Goal: Information Seeking & Learning: Learn about a topic

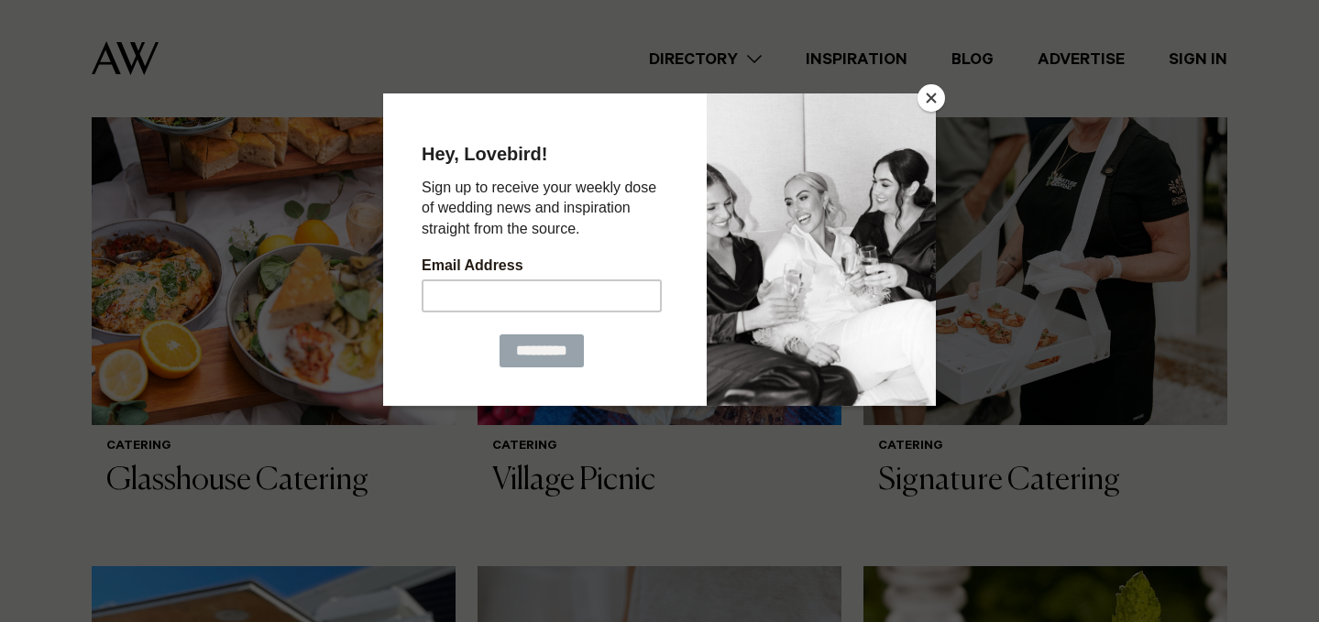
scroll to position [1399, 0]
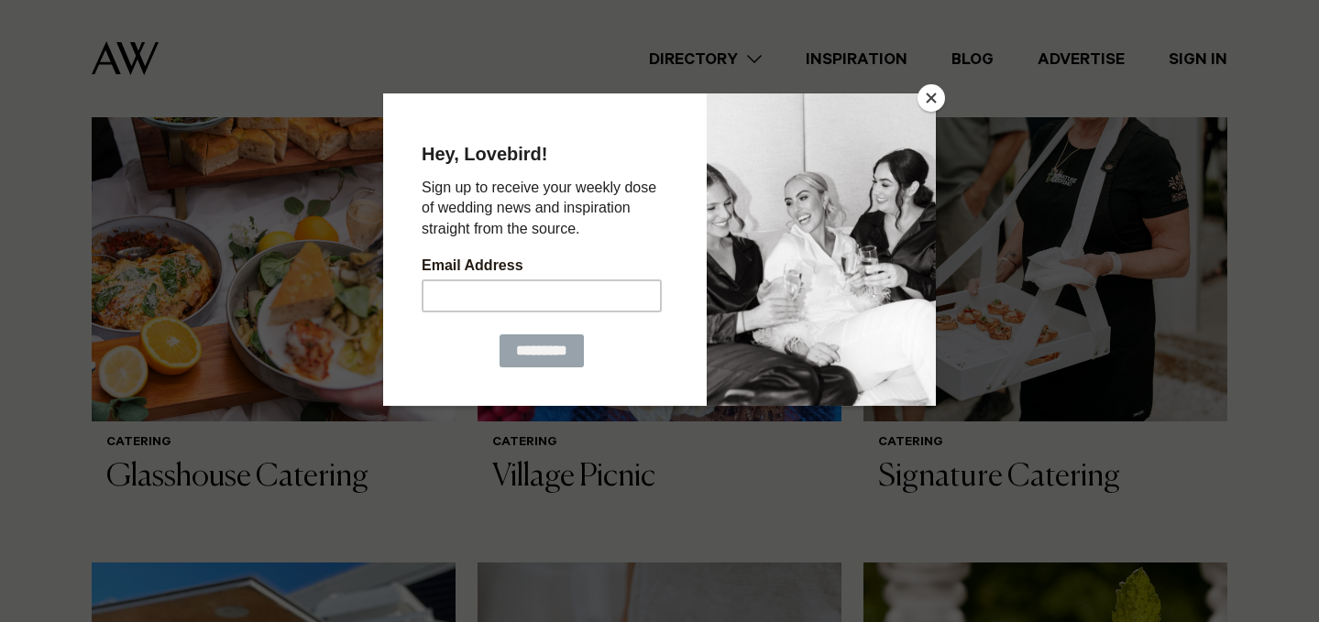
click at [930, 95] on button "Close" at bounding box center [930, 97] width 27 height 27
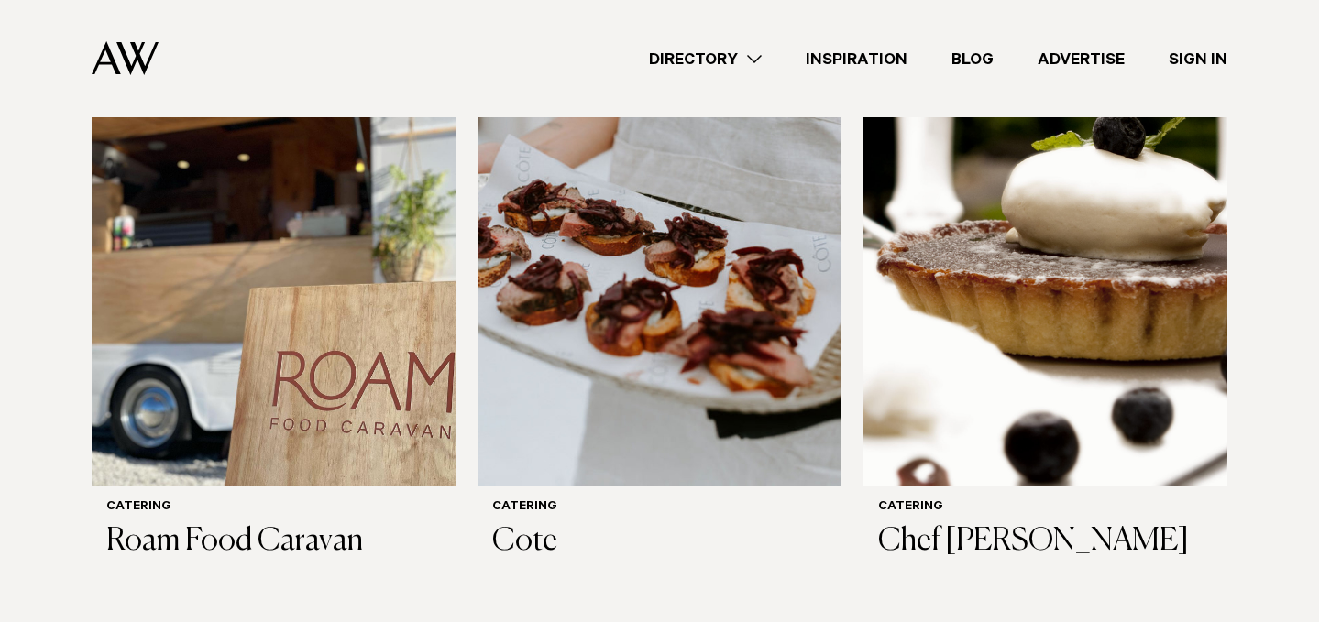
scroll to position [1956, 0]
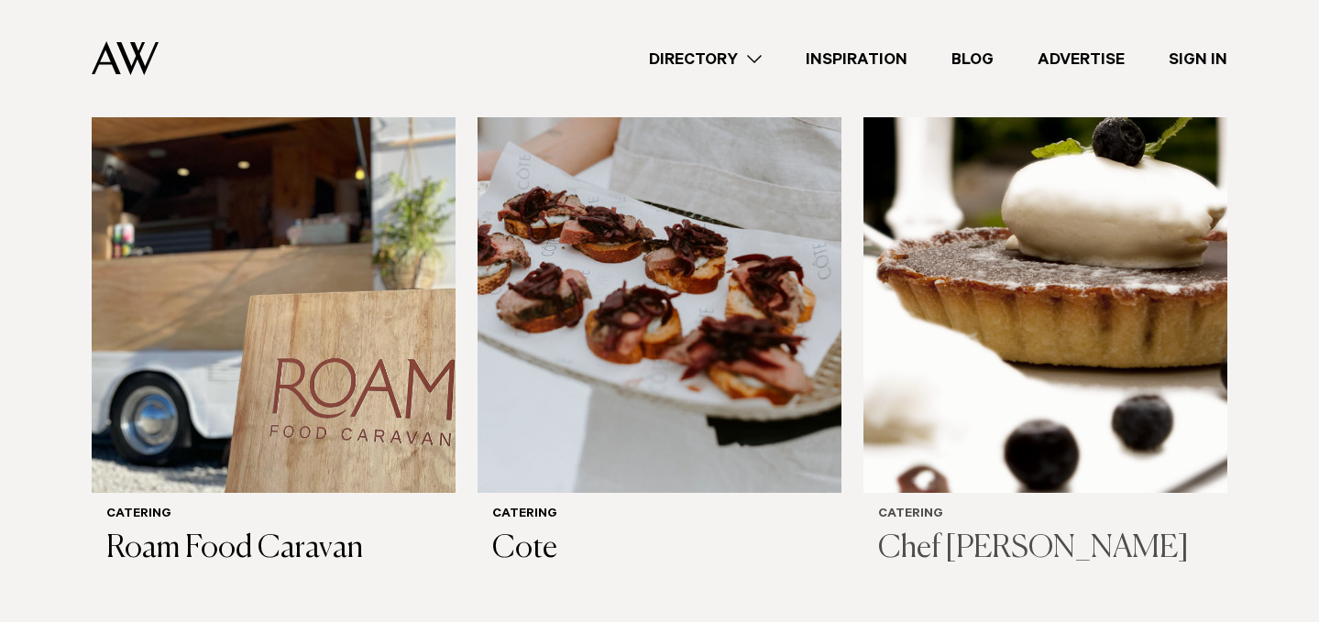
click at [1033, 314] on img at bounding box center [1045, 249] width 364 height 488
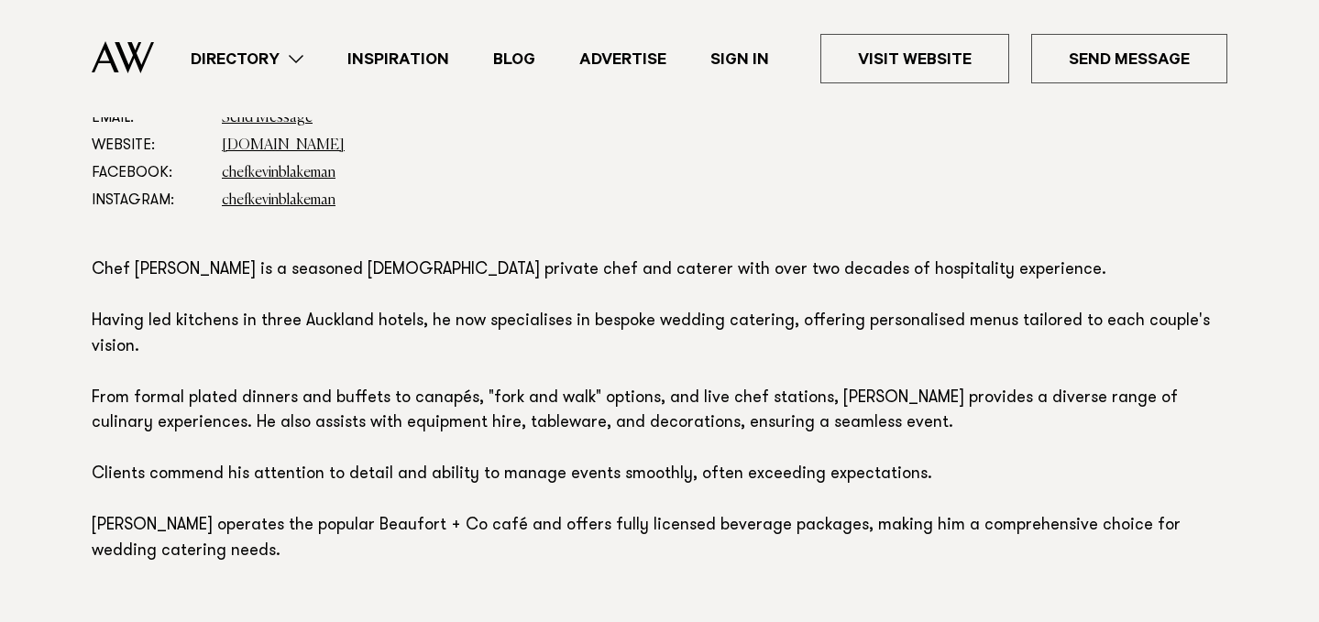
scroll to position [1106, 0]
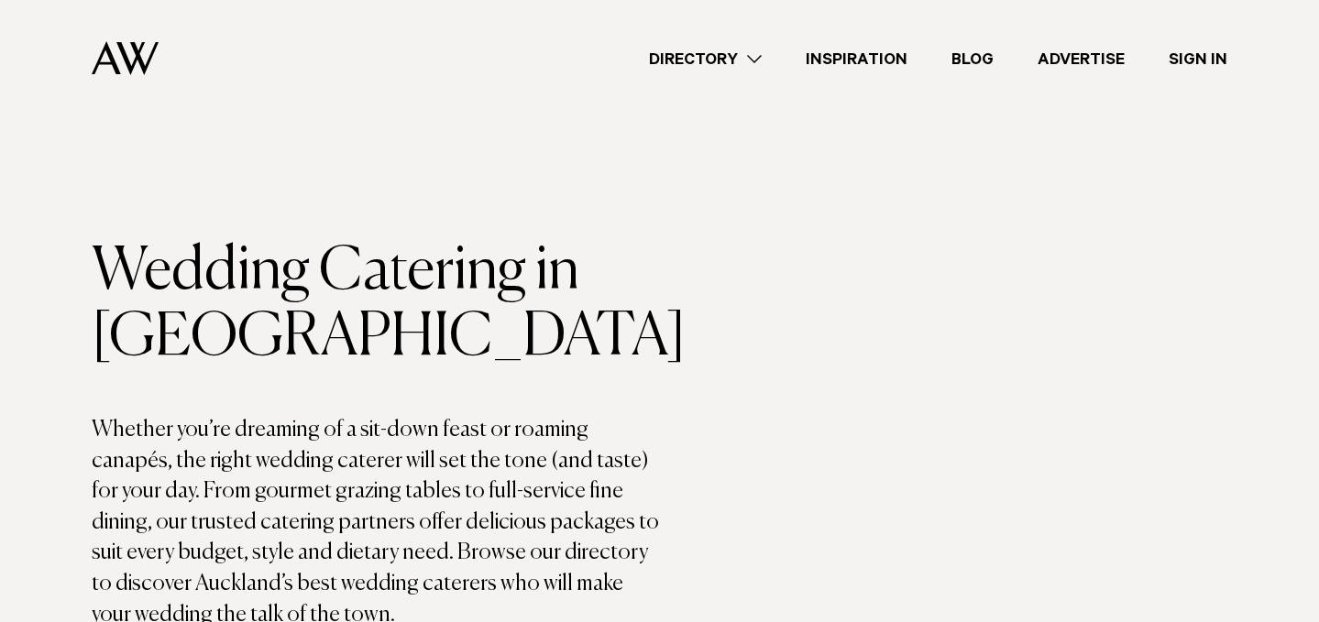
scroll to position [1956, 0]
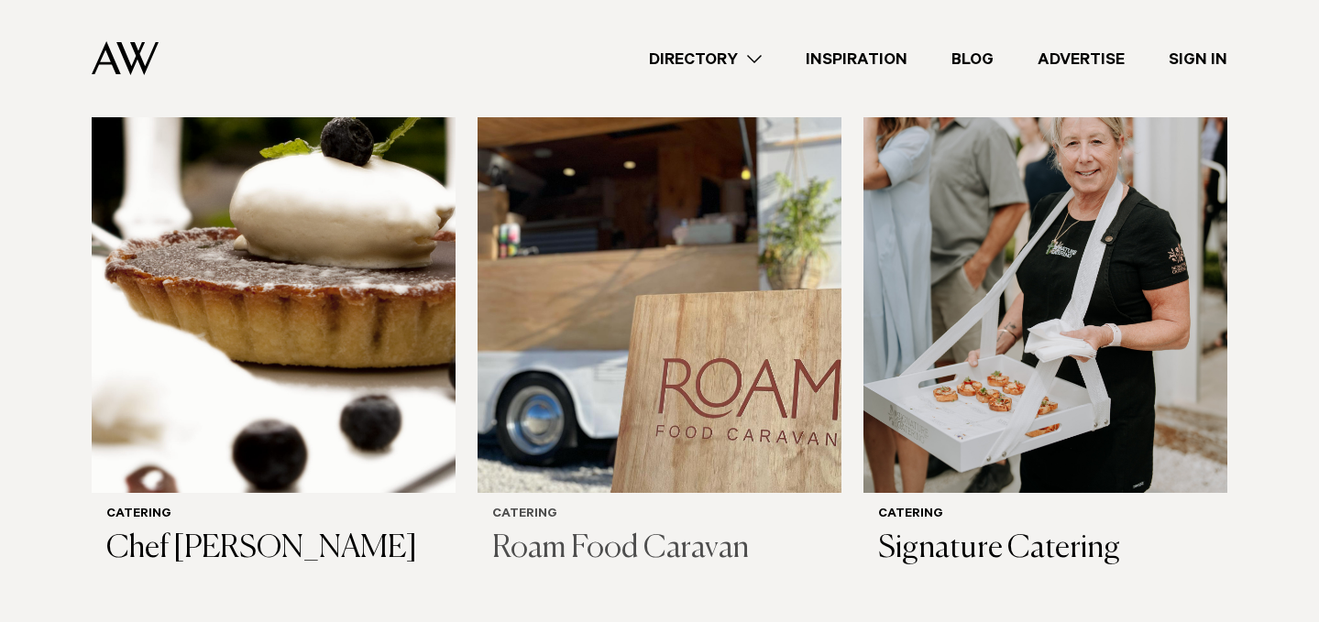
click at [642, 417] on img at bounding box center [659, 249] width 364 height 488
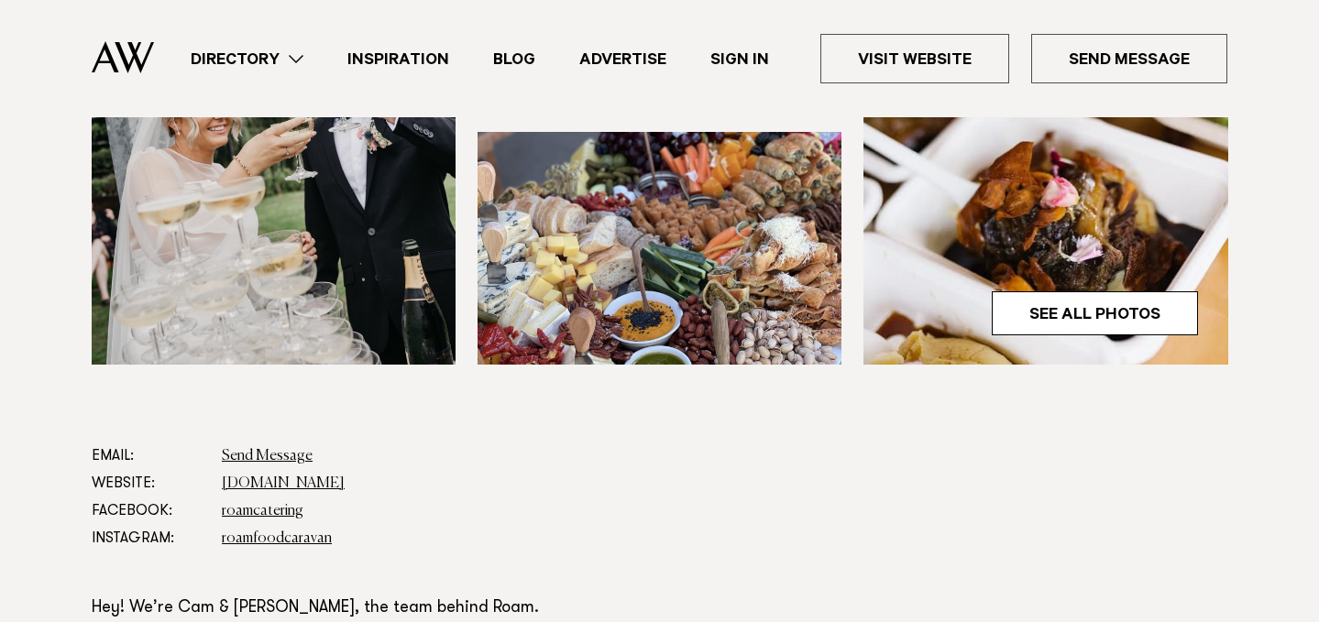
scroll to position [712, 0]
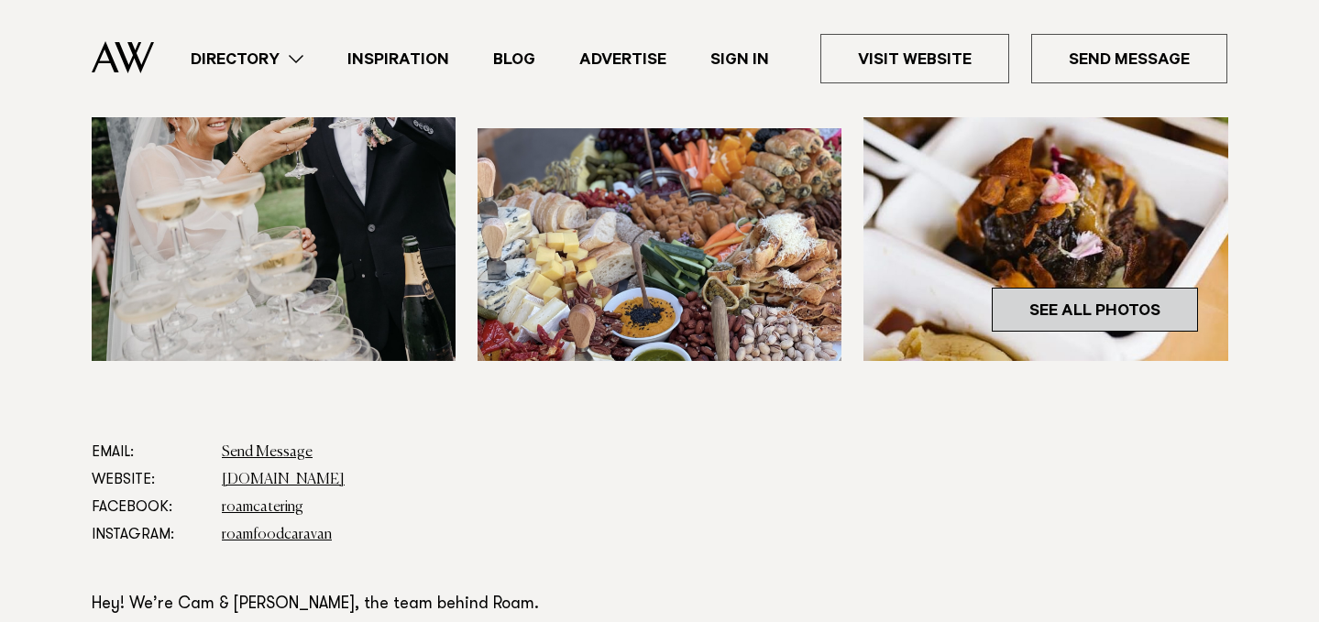
click at [1139, 304] on link "See All Photos" at bounding box center [1094, 310] width 206 height 44
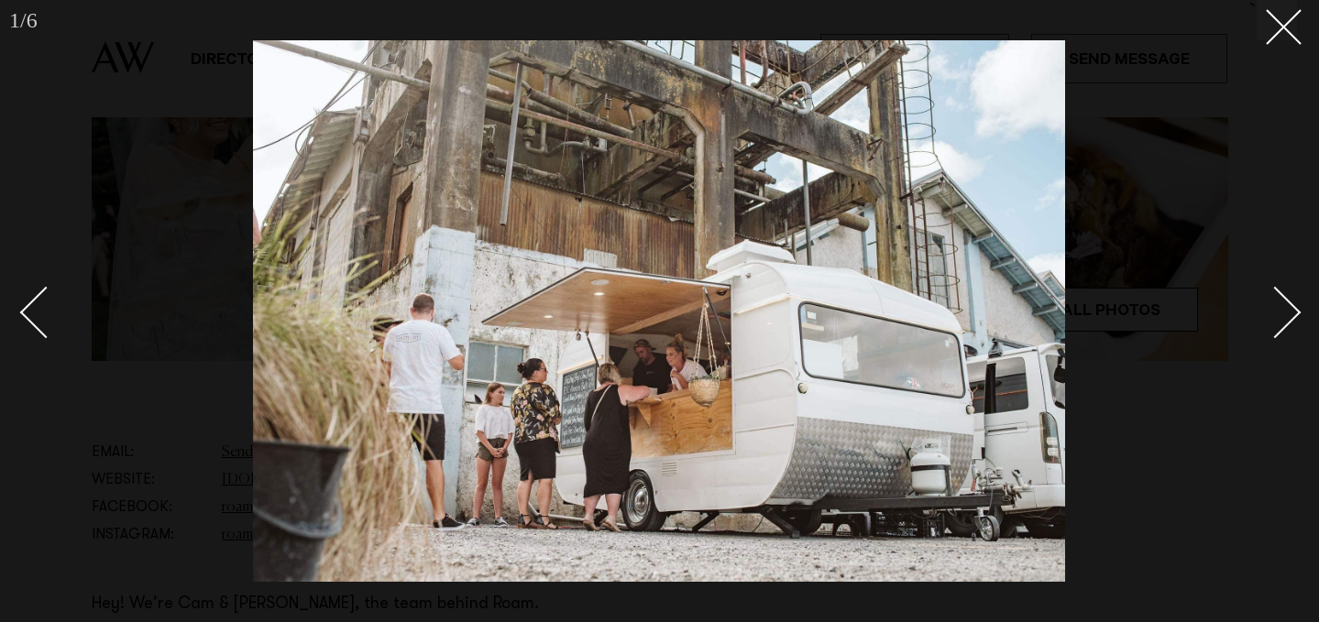
click at [1273, 322] on div "Next slide" at bounding box center [1275, 312] width 52 height 52
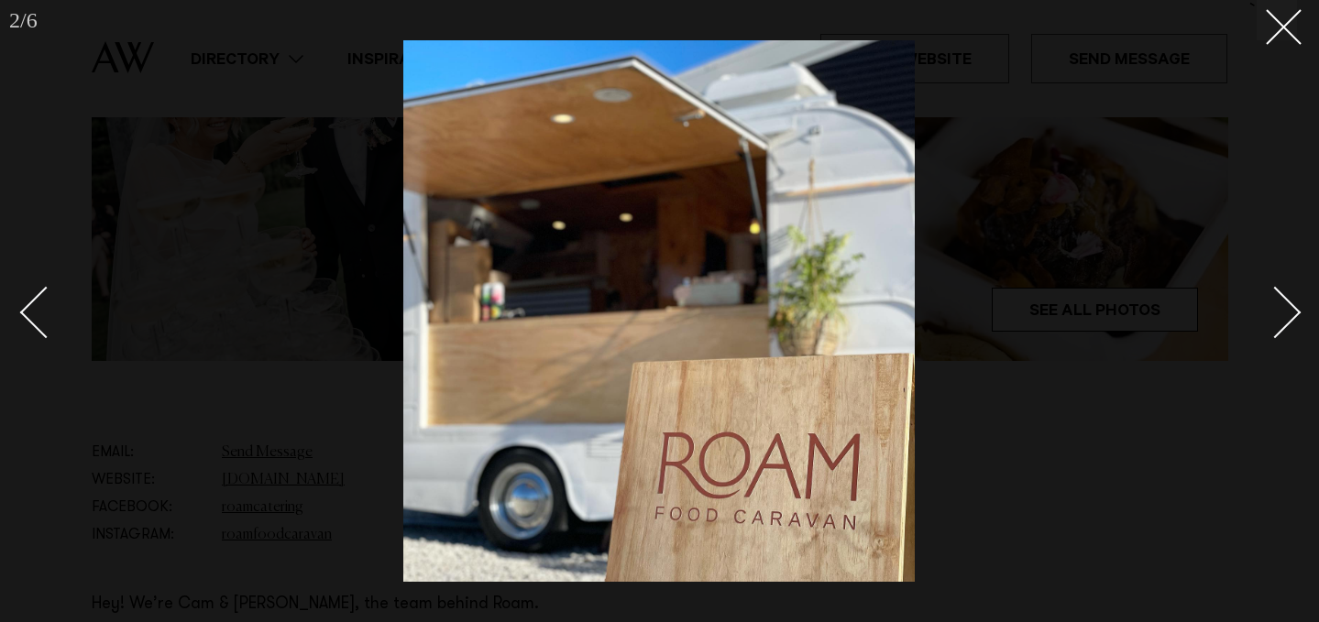
click at [1273, 322] on div "Next slide" at bounding box center [1275, 312] width 52 height 52
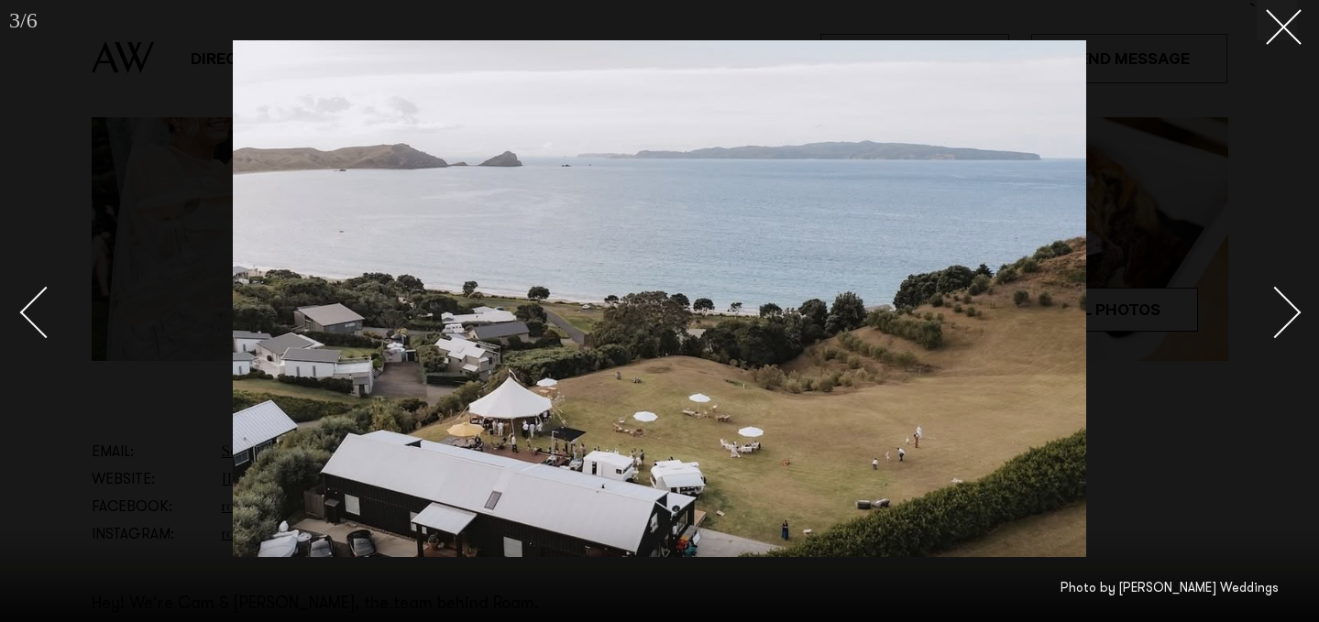
click at [1273, 322] on div "Next slide" at bounding box center [1275, 312] width 52 height 52
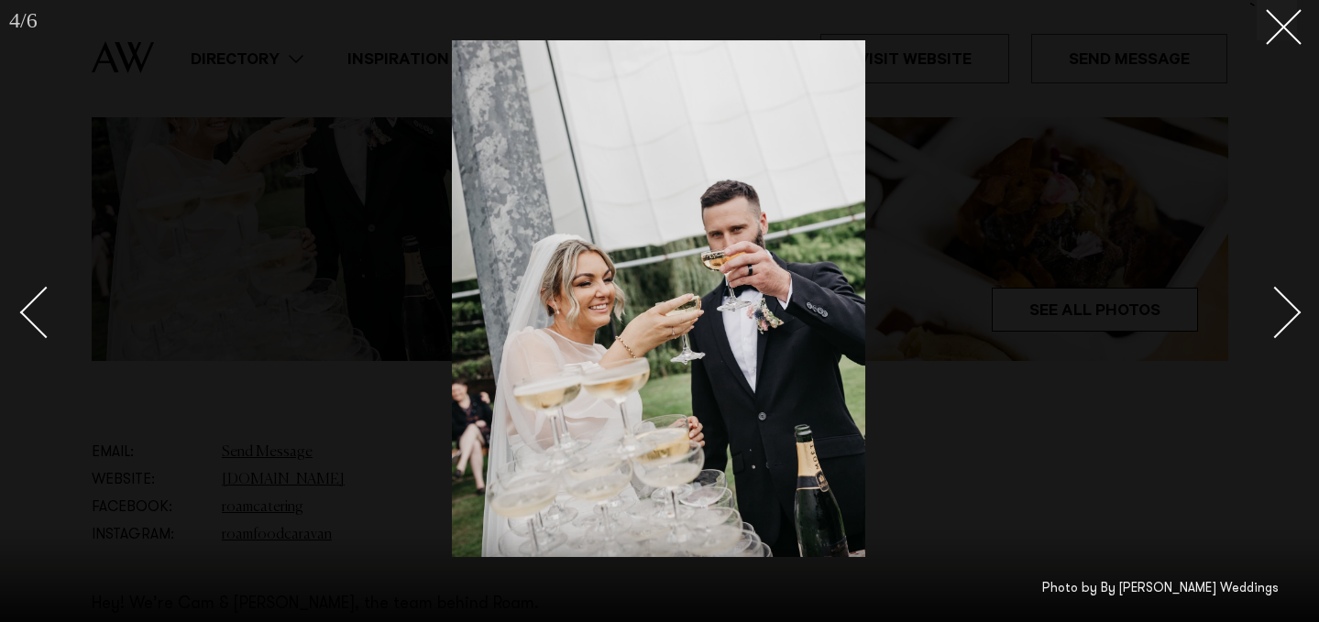
click at [1273, 322] on div "Next slide" at bounding box center [1275, 312] width 52 height 52
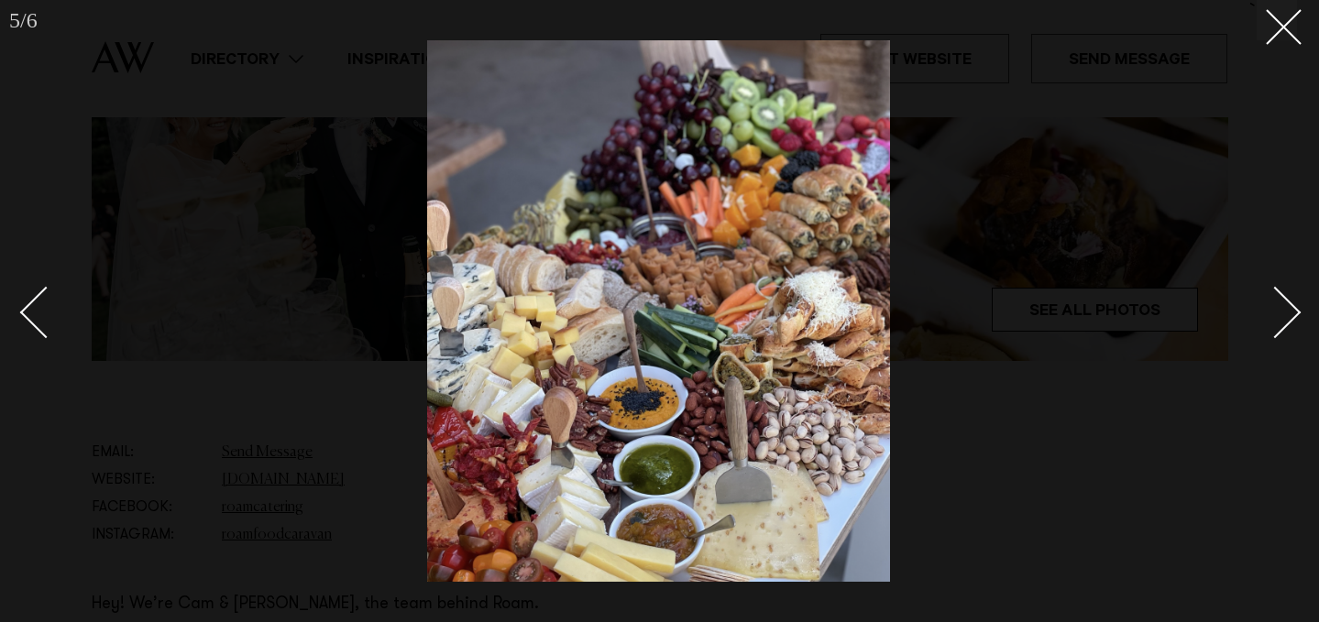
click at [1273, 322] on div "Next slide" at bounding box center [1275, 312] width 52 height 52
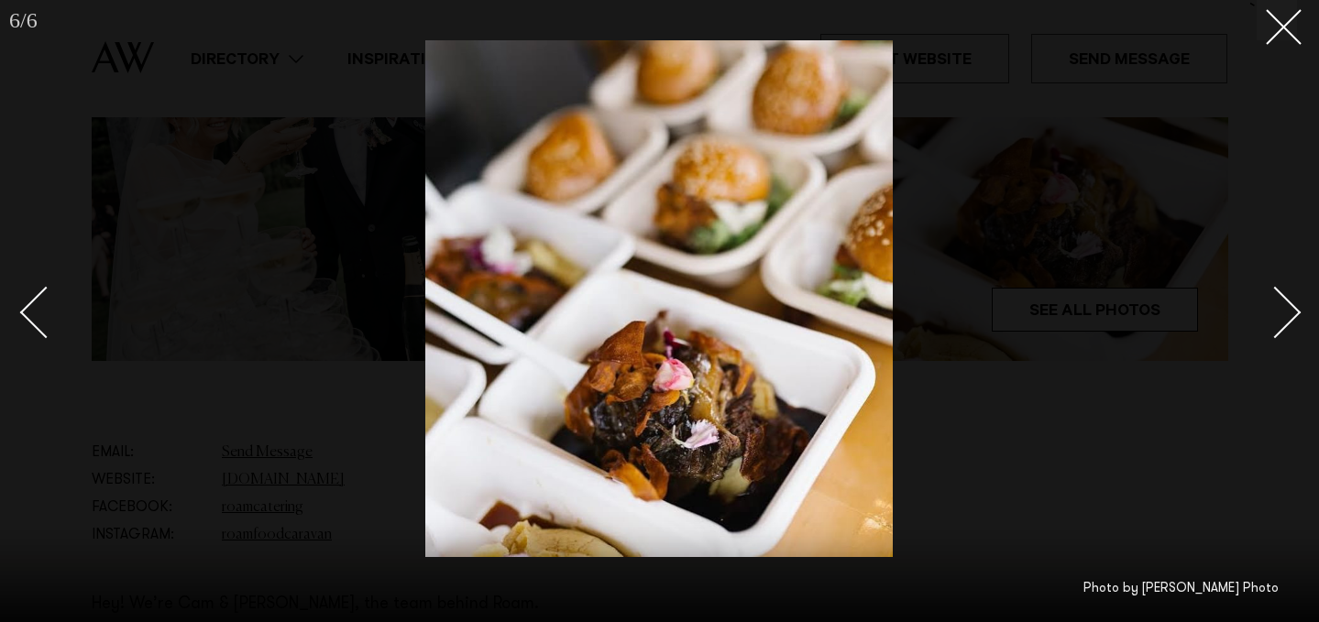
click at [1273, 322] on div "Next slide" at bounding box center [1275, 312] width 52 height 52
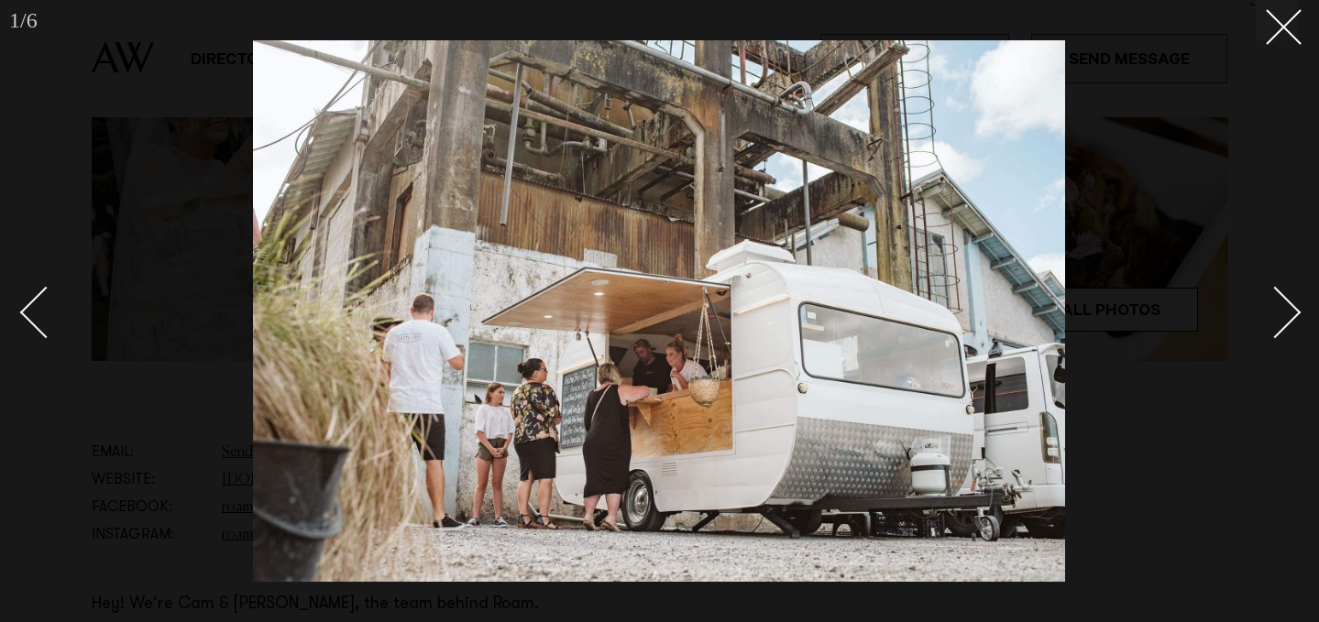
click at [1302, 38] on div at bounding box center [659, 311] width 1319 height 622
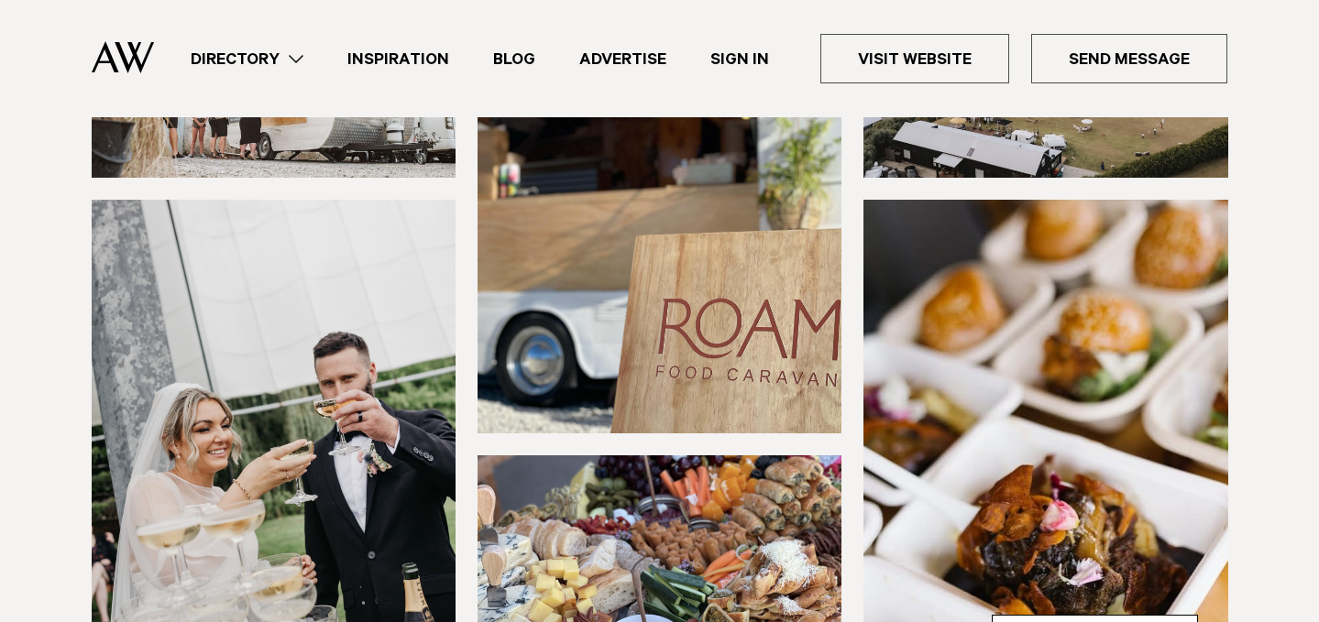
scroll to position [305, 0]
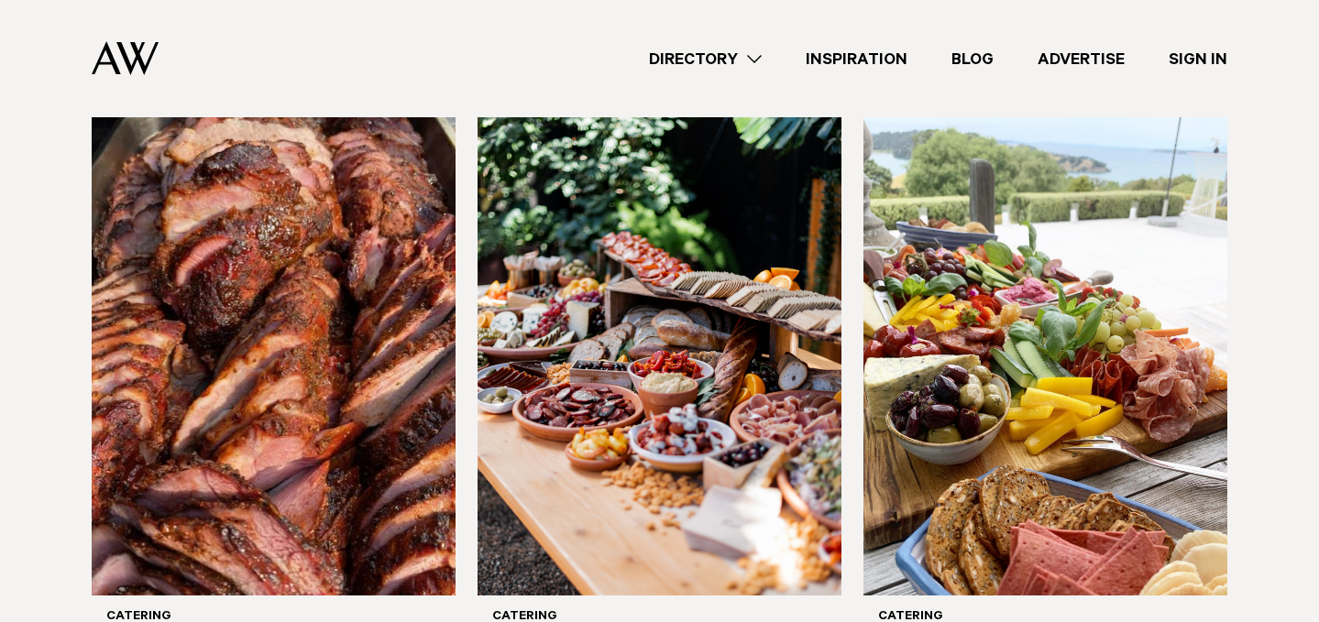
scroll to position [593, 0]
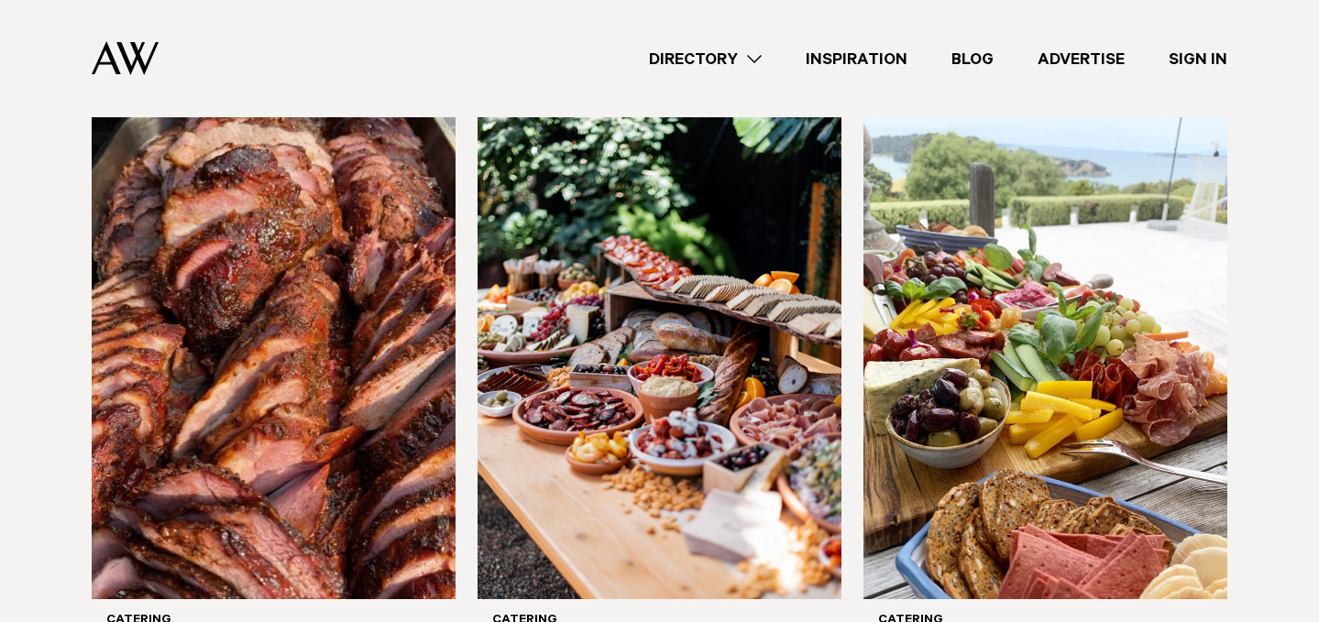
click at [280, 377] on img at bounding box center [274, 355] width 364 height 488
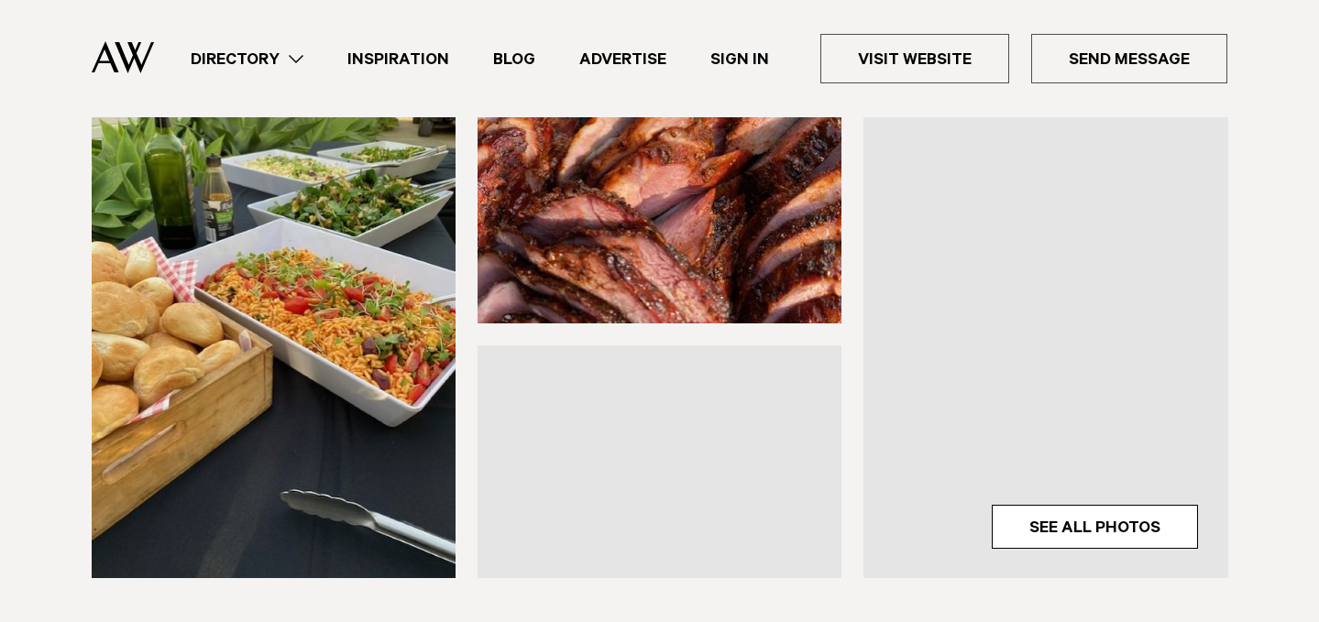
scroll to position [489, 0]
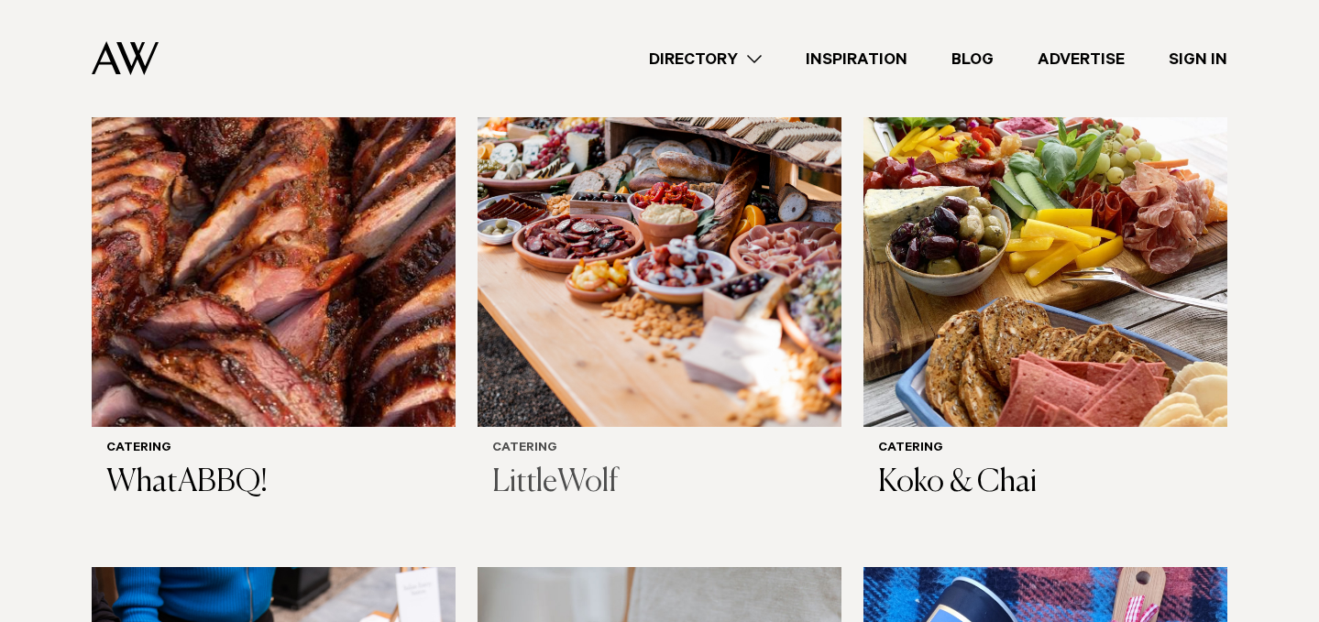
scroll to position [766, 0]
click at [691, 350] on img at bounding box center [659, 182] width 364 height 488
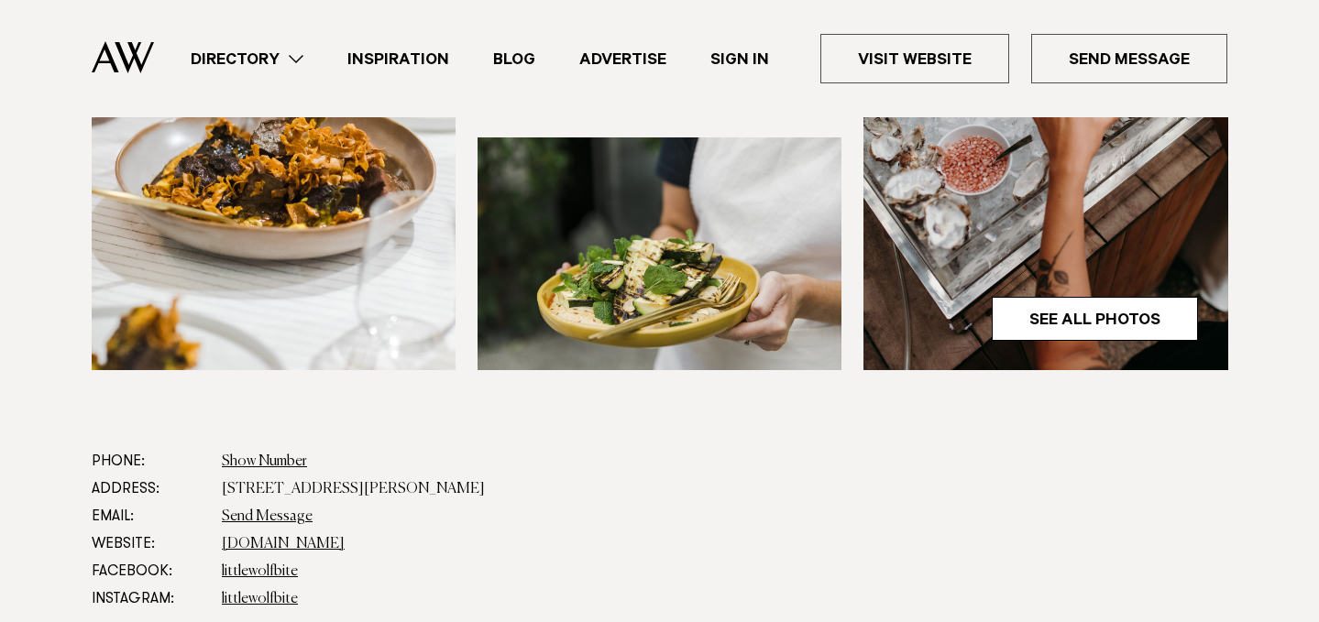
scroll to position [531, 0]
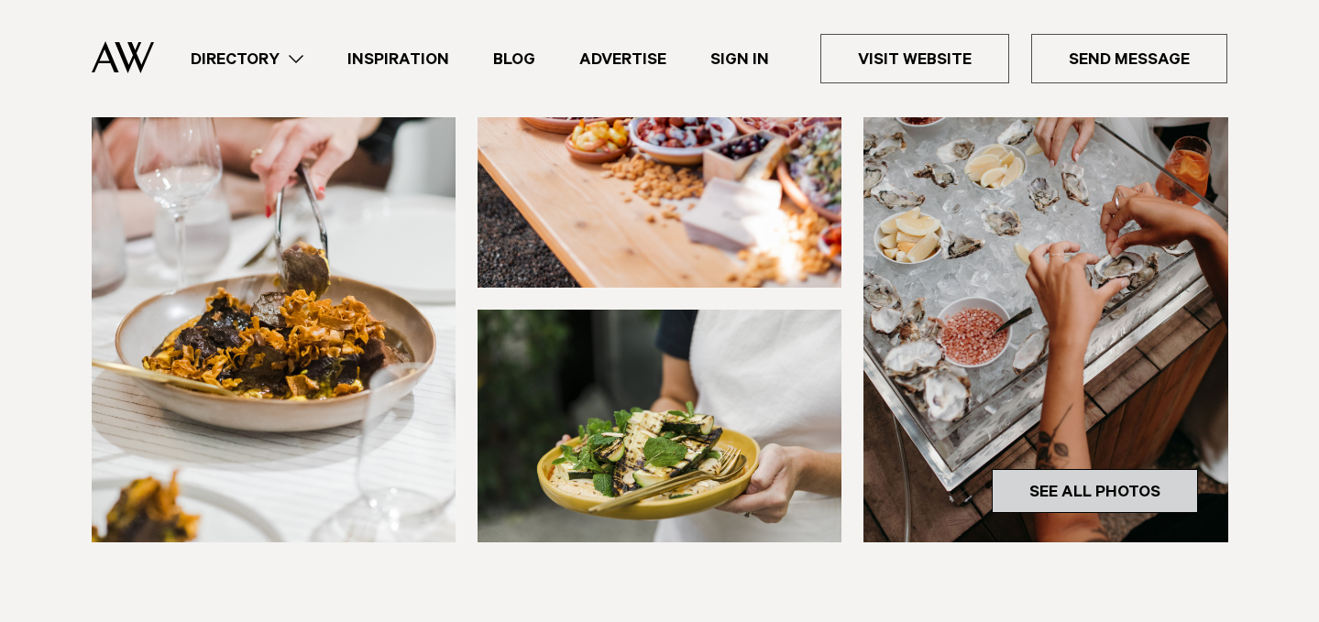
click at [1079, 496] on link "See All Photos" at bounding box center [1094, 491] width 206 height 44
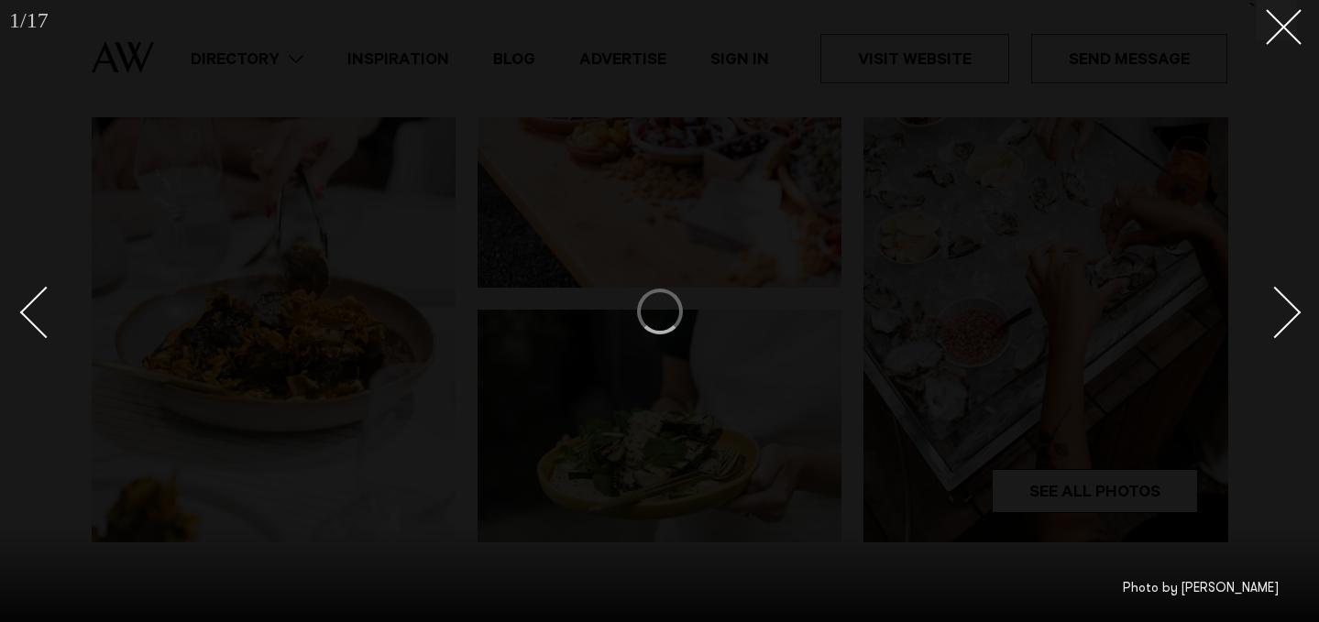
click at [1293, 312] on div "Next slide" at bounding box center [1275, 312] width 52 height 52
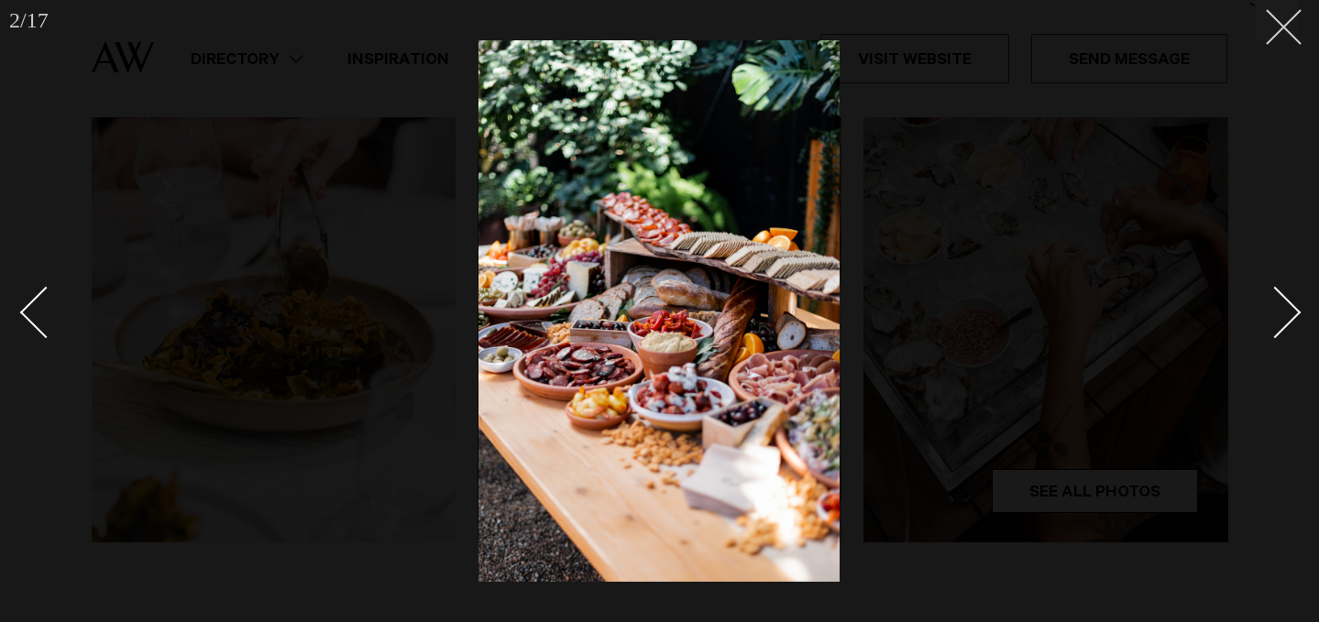
click at [1287, 36] on button at bounding box center [1276, 20] width 40 height 40
